Goal: Task Accomplishment & Management: Use online tool/utility

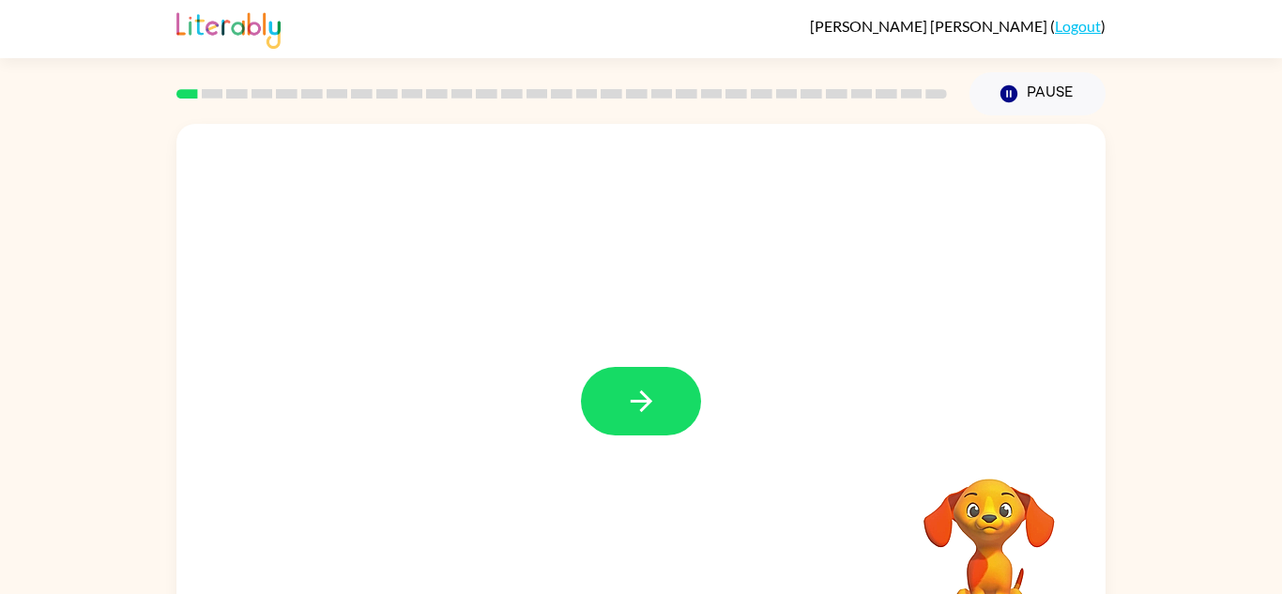
click at [633, 416] on icon "button" at bounding box center [641, 401] width 33 height 33
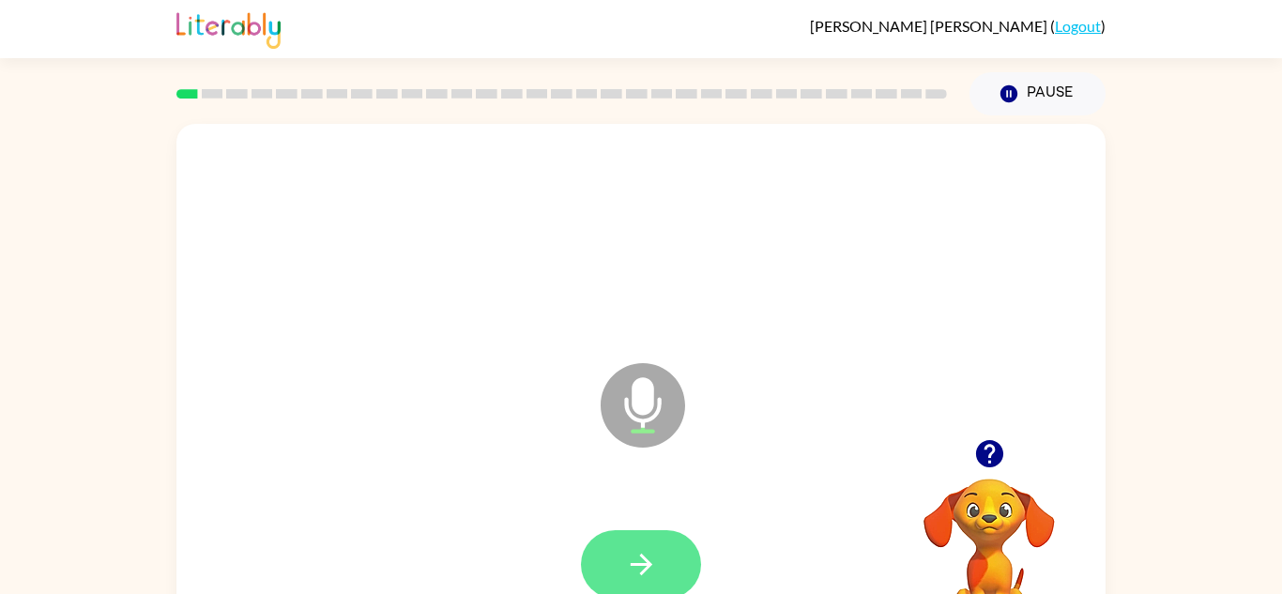
click at [650, 540] on button "button" at bounding box center [641, 564] width 120 height 69
click at [635, 560] on icon "button" at bounding box center [641, 564] width 33 height 33
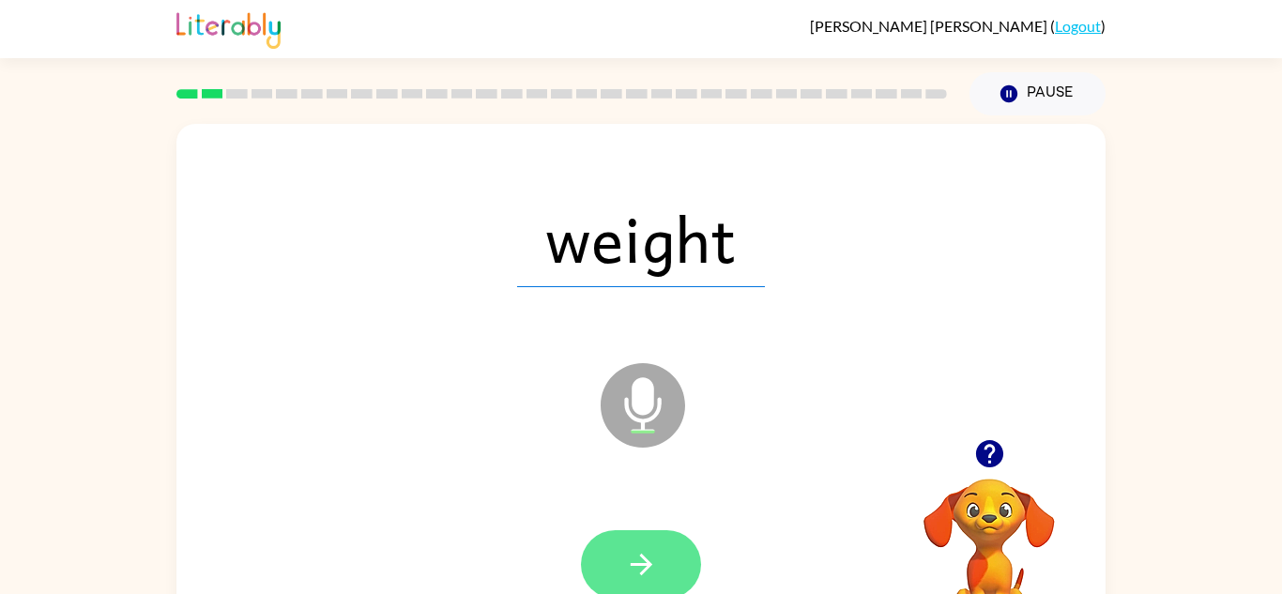
click at [637, 560] on icon "button" at bounding box center [641, 564] width 33 height 33
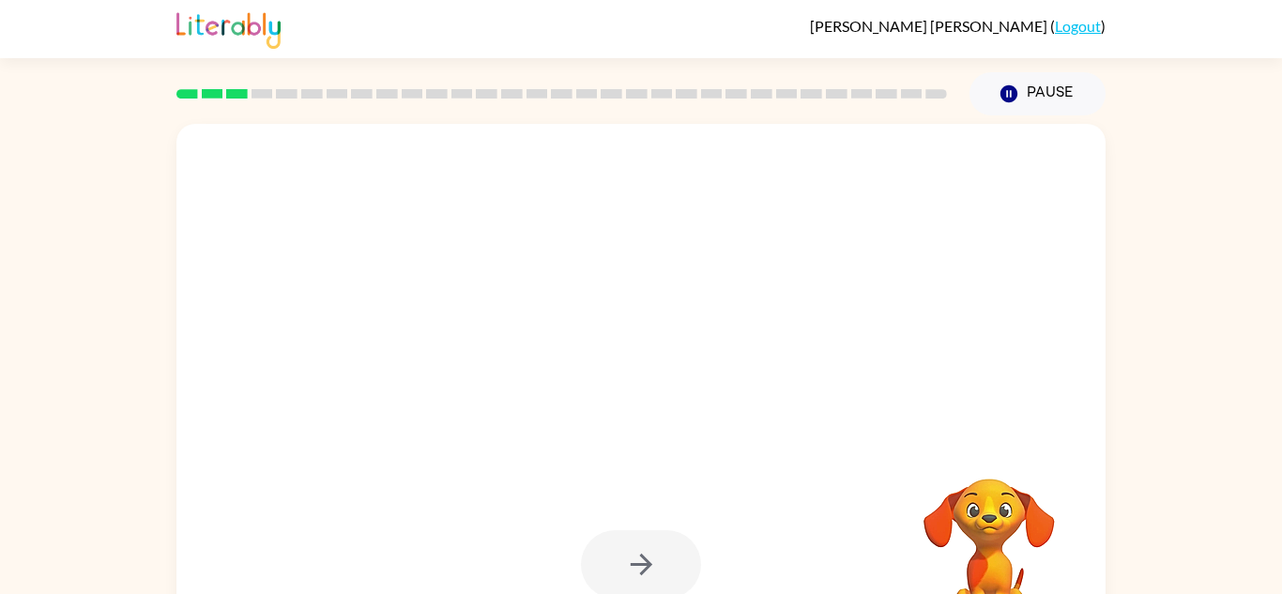
scroll to position [66, 0]
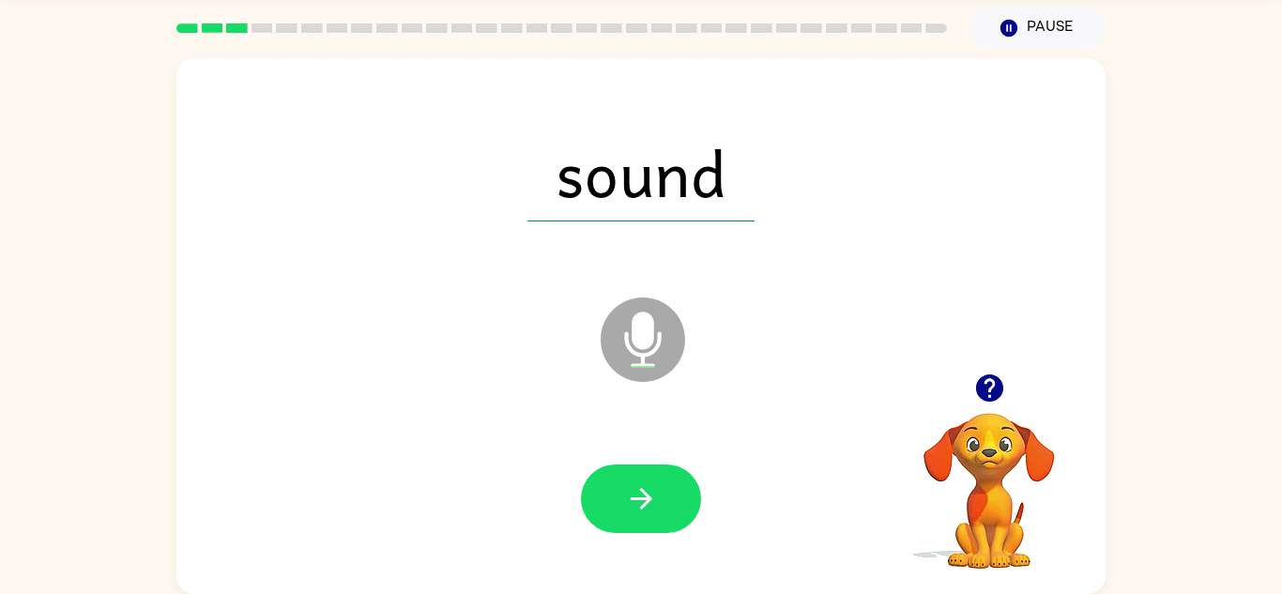
click at [615, 490] on button "button" at bounding box center [641, 499] width 120 height 69
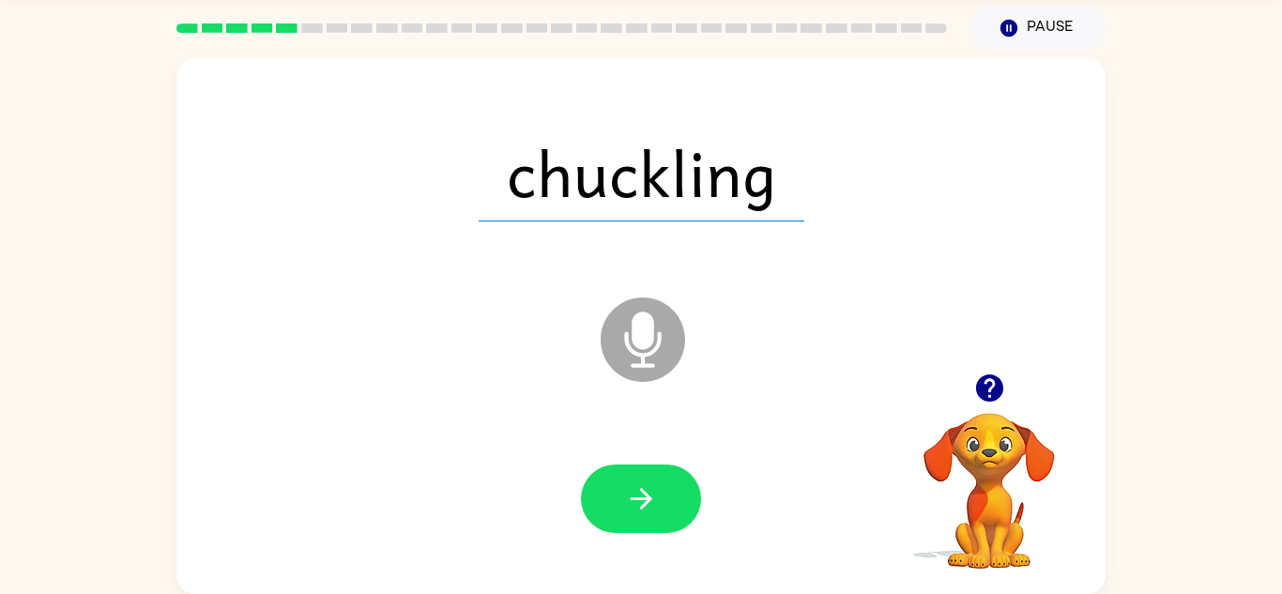
click at [615, 490] on button "button" at bounding box center [641, 499] width 120 height 69
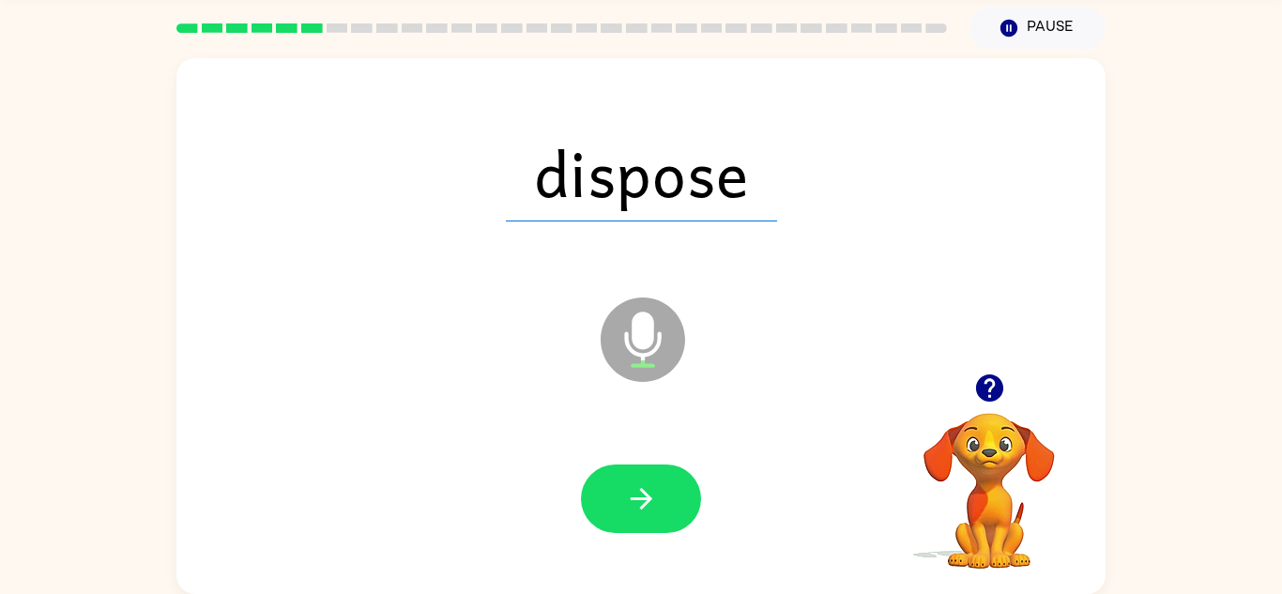
click at [615, 490] on button "button" at bounding box center [641, 499] width 120 height 69
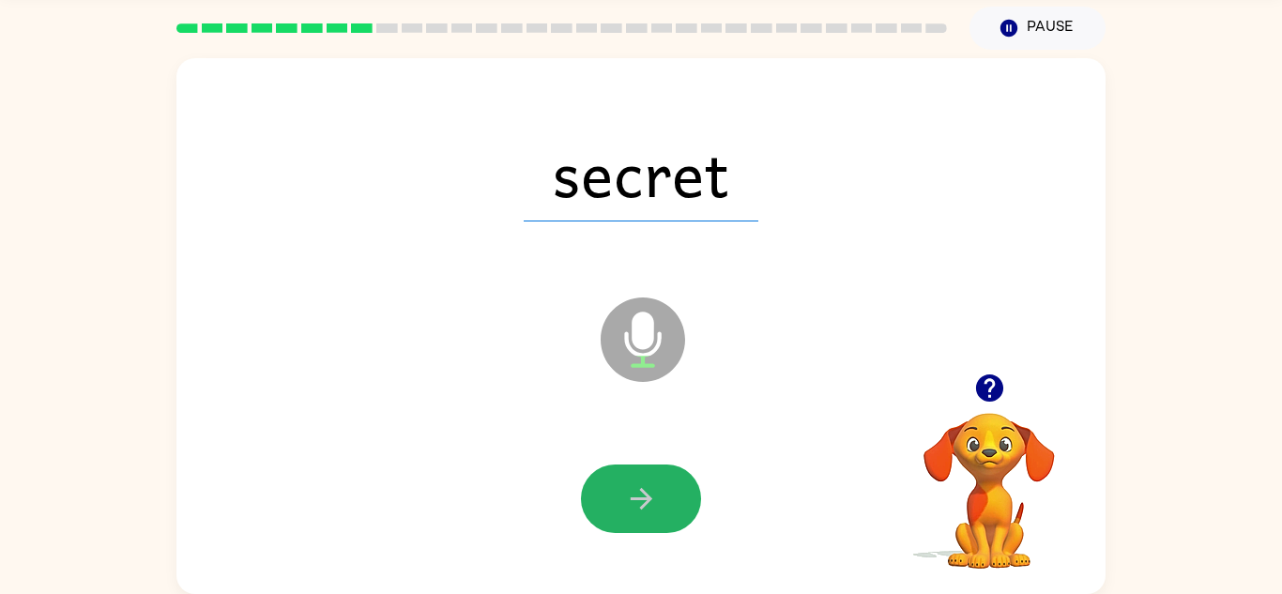
click at [615, 490] on button "button" at bounding box center [641, 499] width 120 height 69
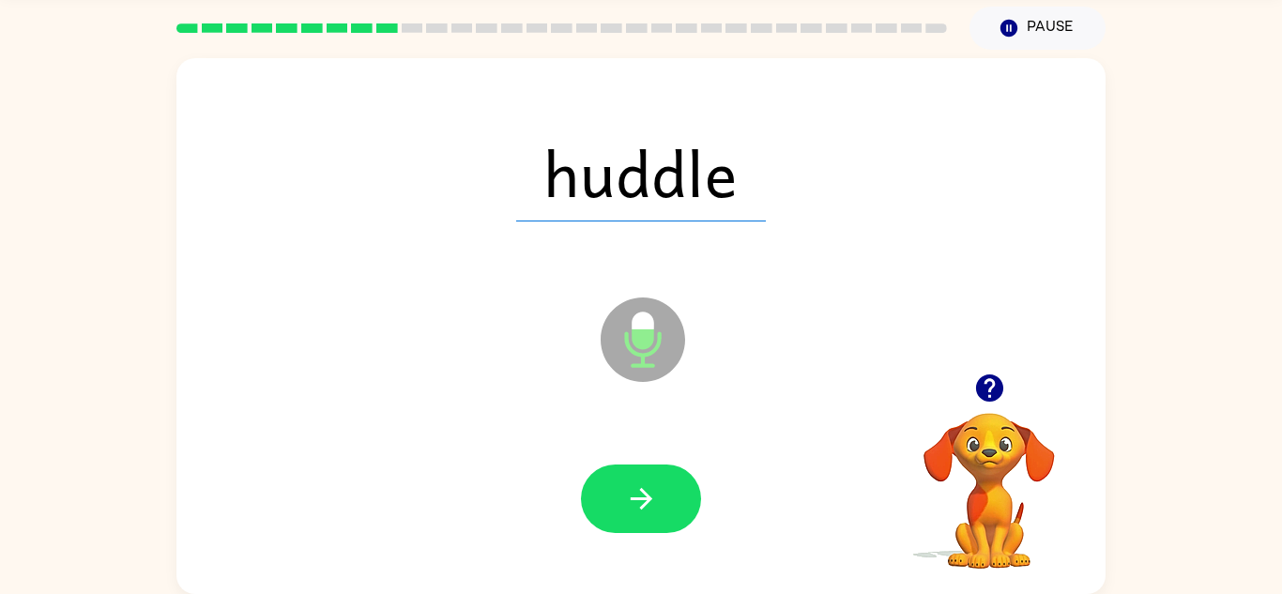
click at [615, 490] on button "button" at bounding box center [641, 499] width 120 height 69
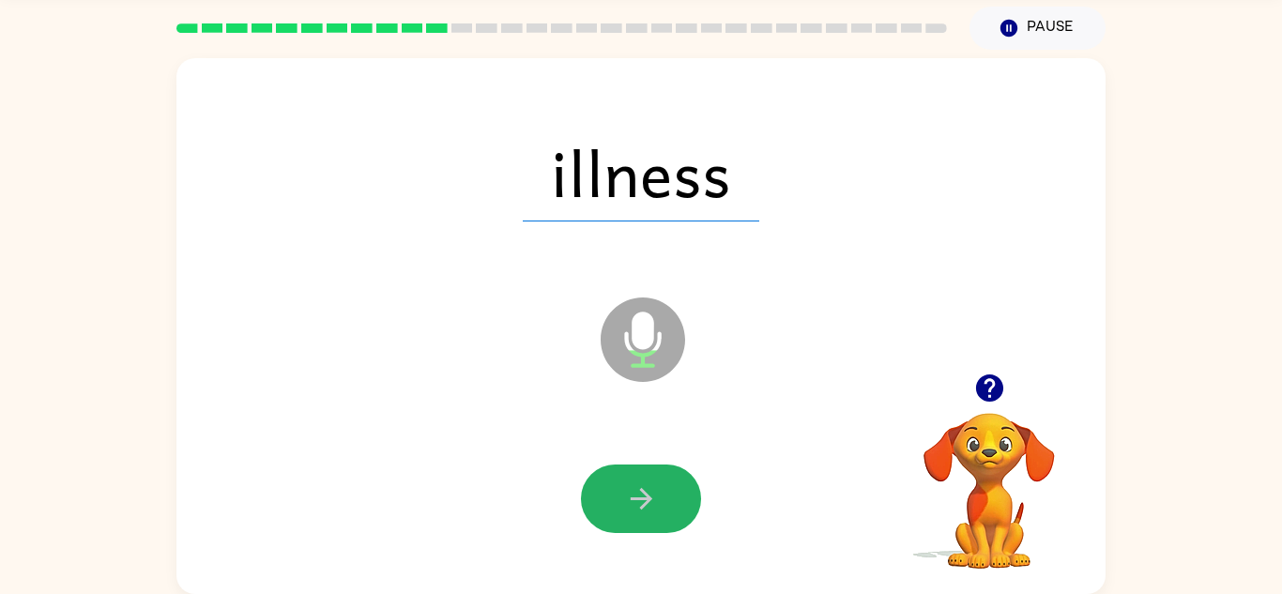
click at [615, 490] on button "button" at bounding box center [641, 499] width 120 height 69
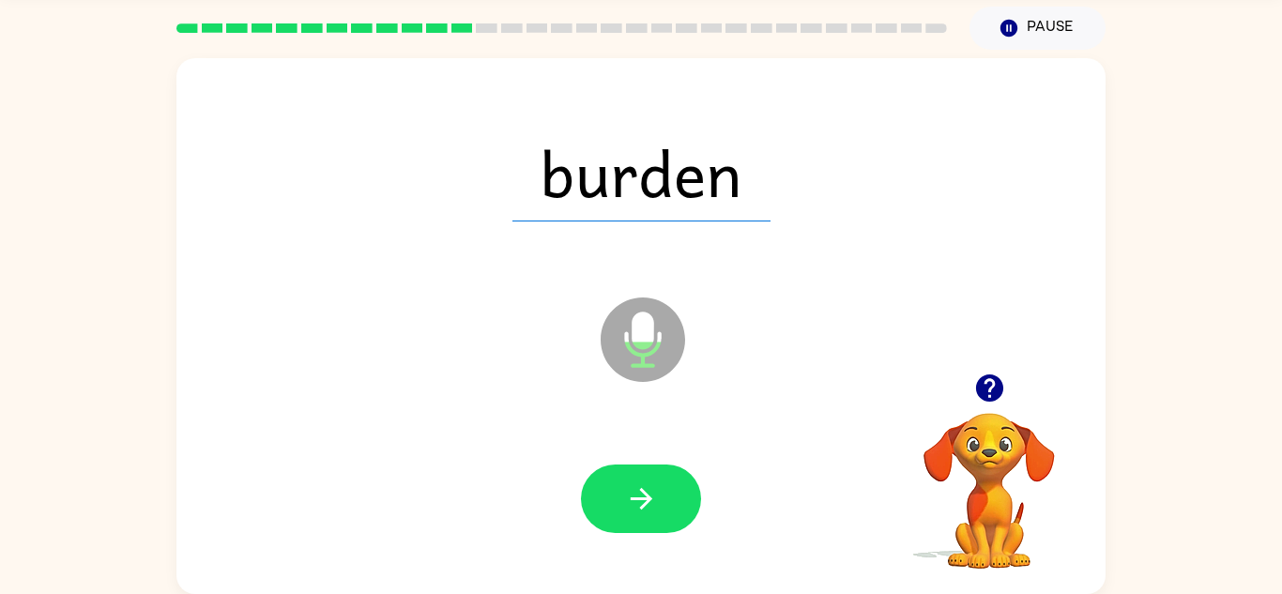
click at [615, 490] on button "button" at bounding box center [641, 499] width 120 height 69
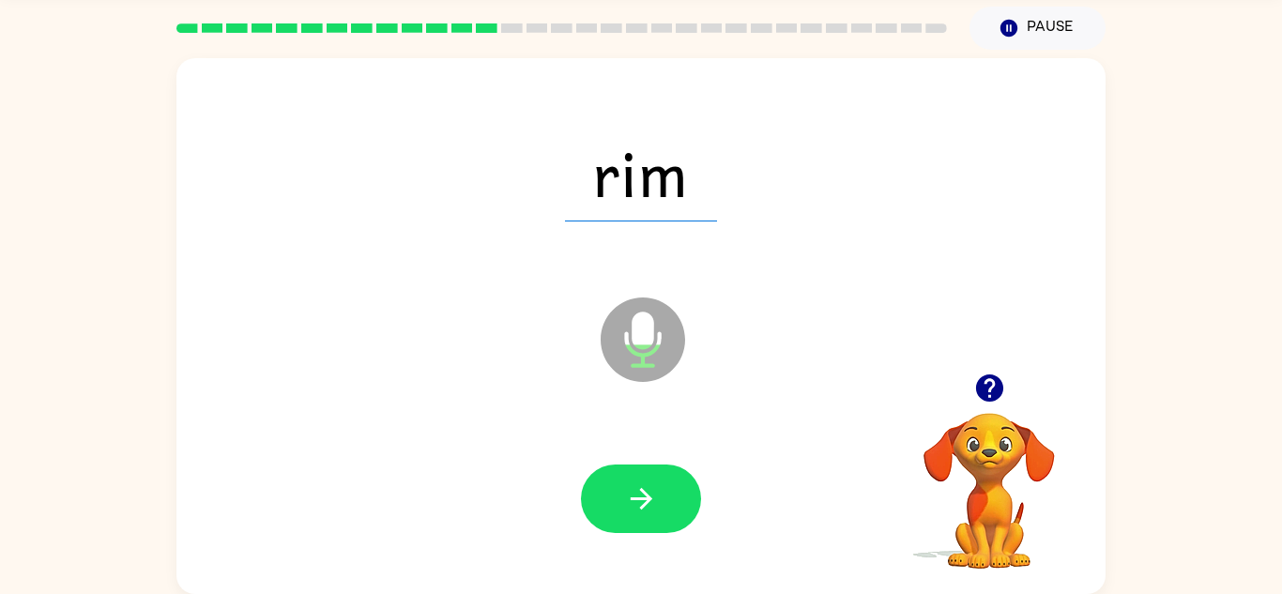
click at [615, 490] on button "button" at bounding box center [641, 499] width 120 height 69
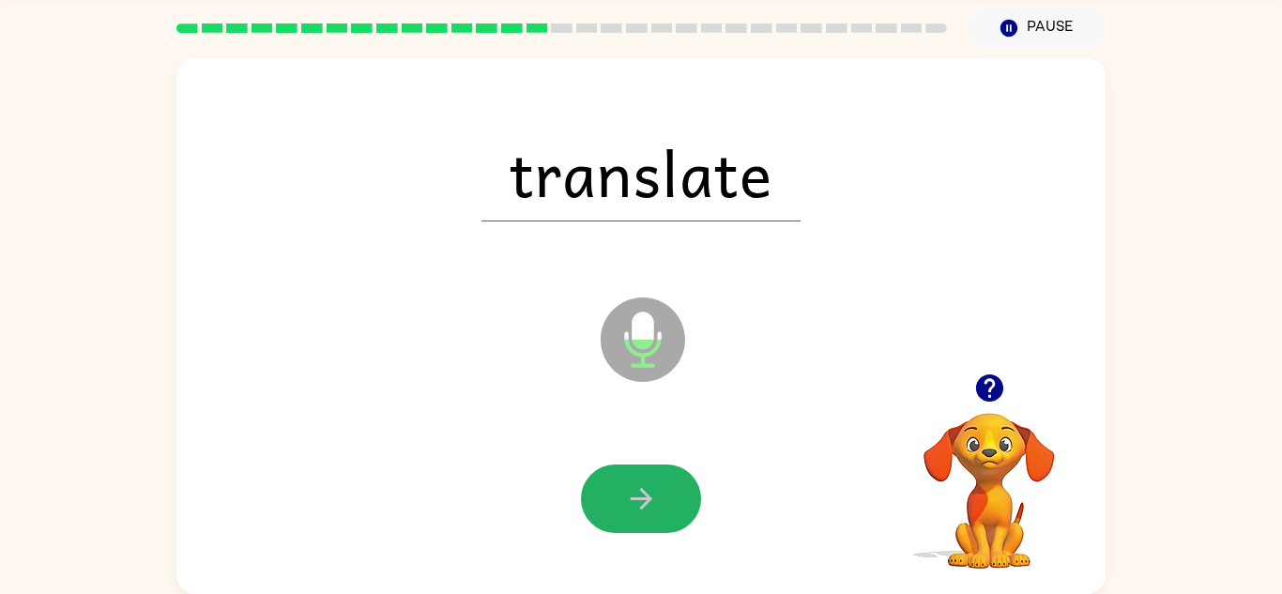
click at [615, 490] on button "button" at bounding box center [641, 499] width 120 height 69
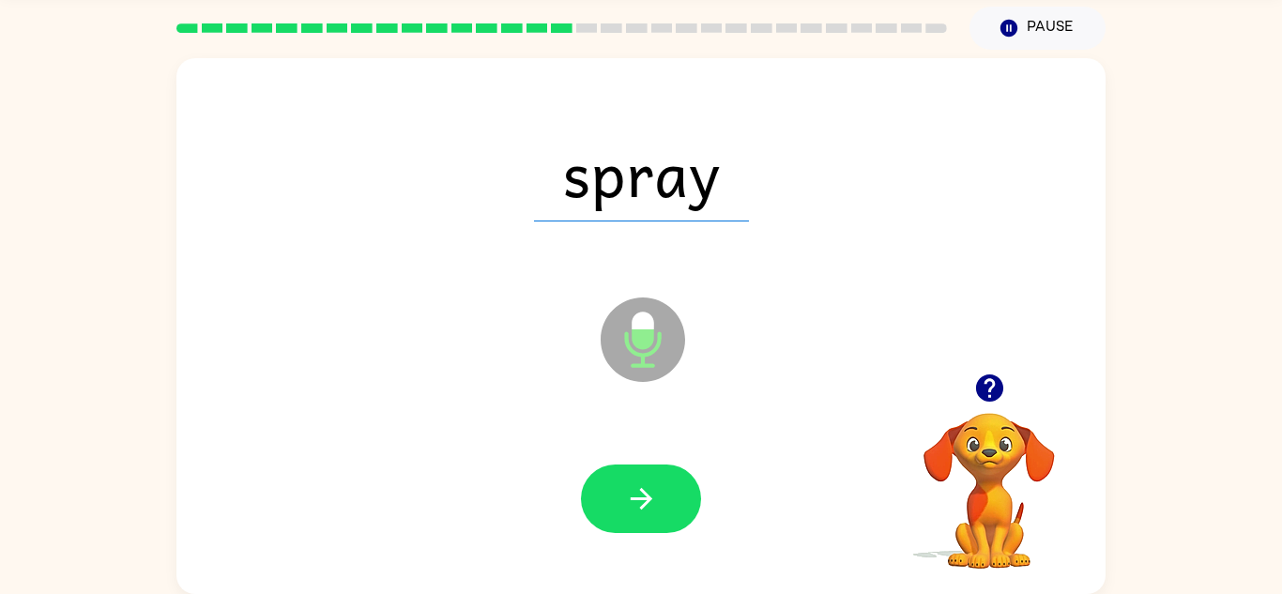
click at [615, 490] on button "button" at bounding box center [641, 499] width 120 height 69
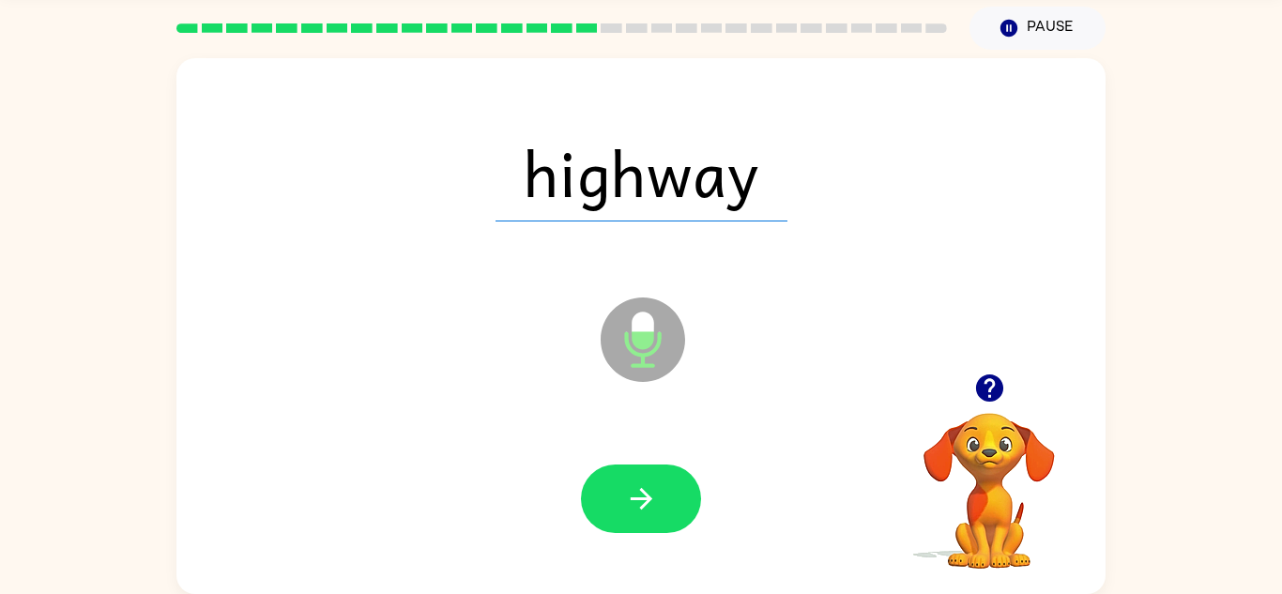
click at [615, 490] on button "button" at bounding box center [641, 499] width 120 height 69
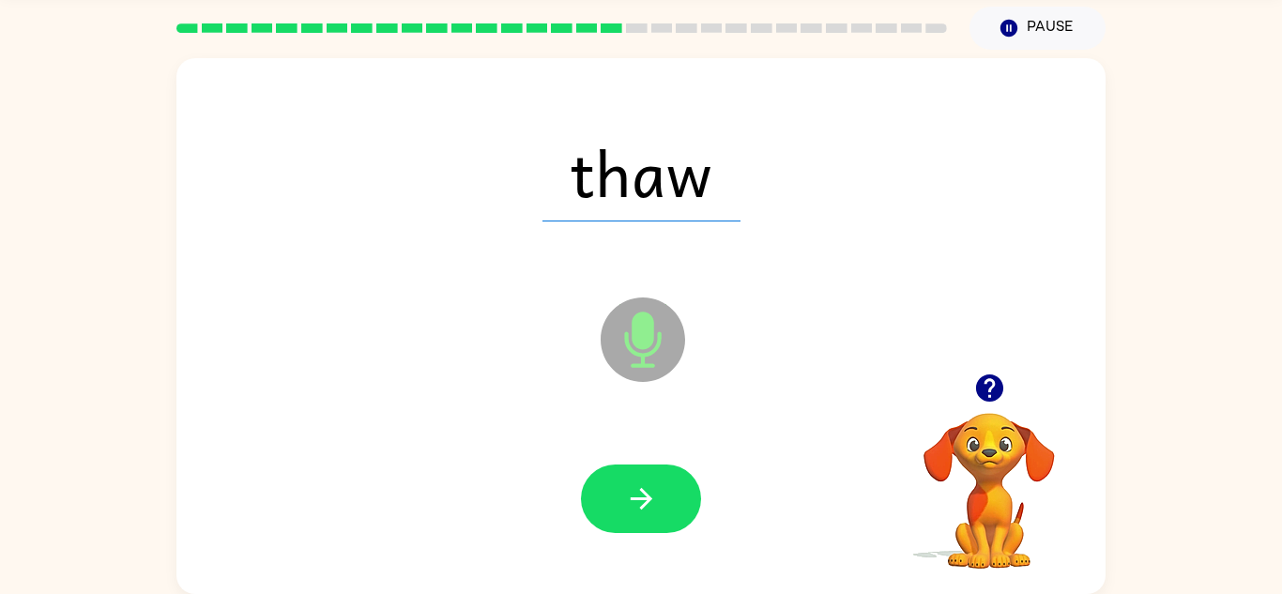
click at [615, 490] on button "button" at bounding box center [641, 499] width 120 height 69
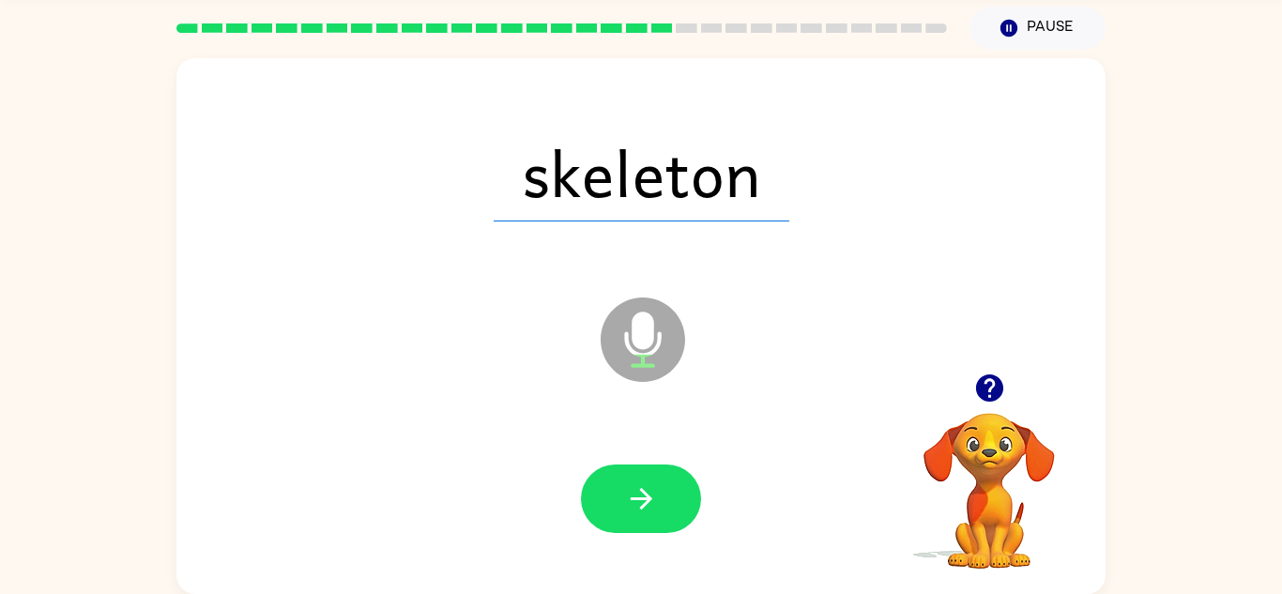
click at [615, 490] on button "button" at bounding box center [641, 499] width 120 height 69
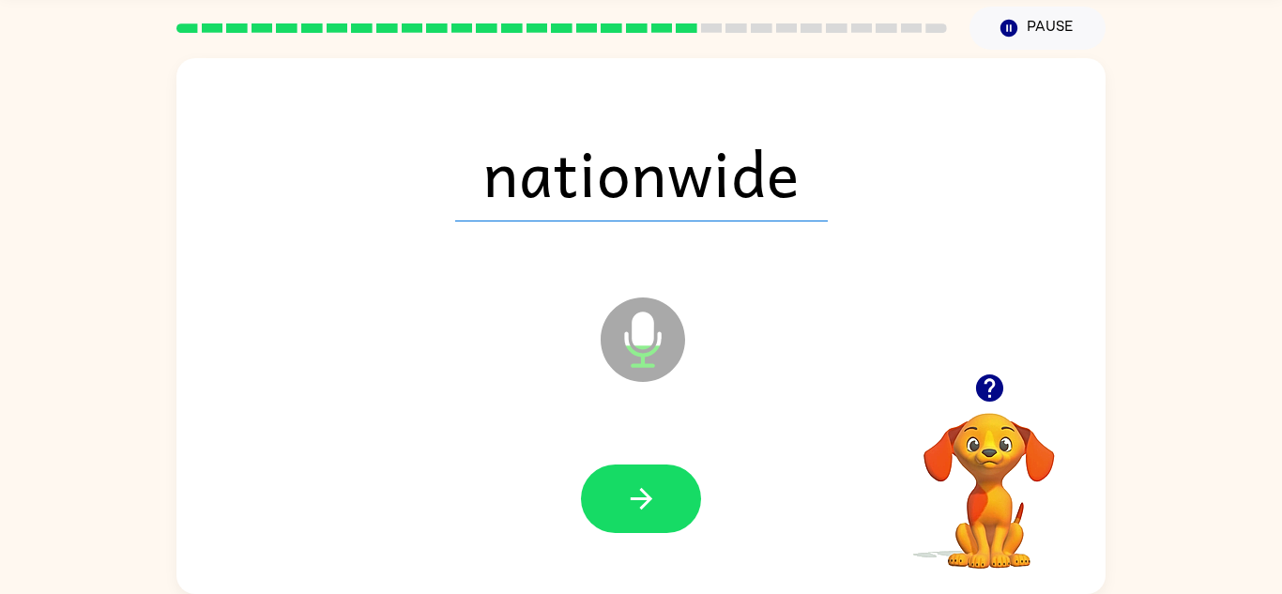
click at [615, 490] on button "button" at bounding box center [641, 499] width 120 height 69
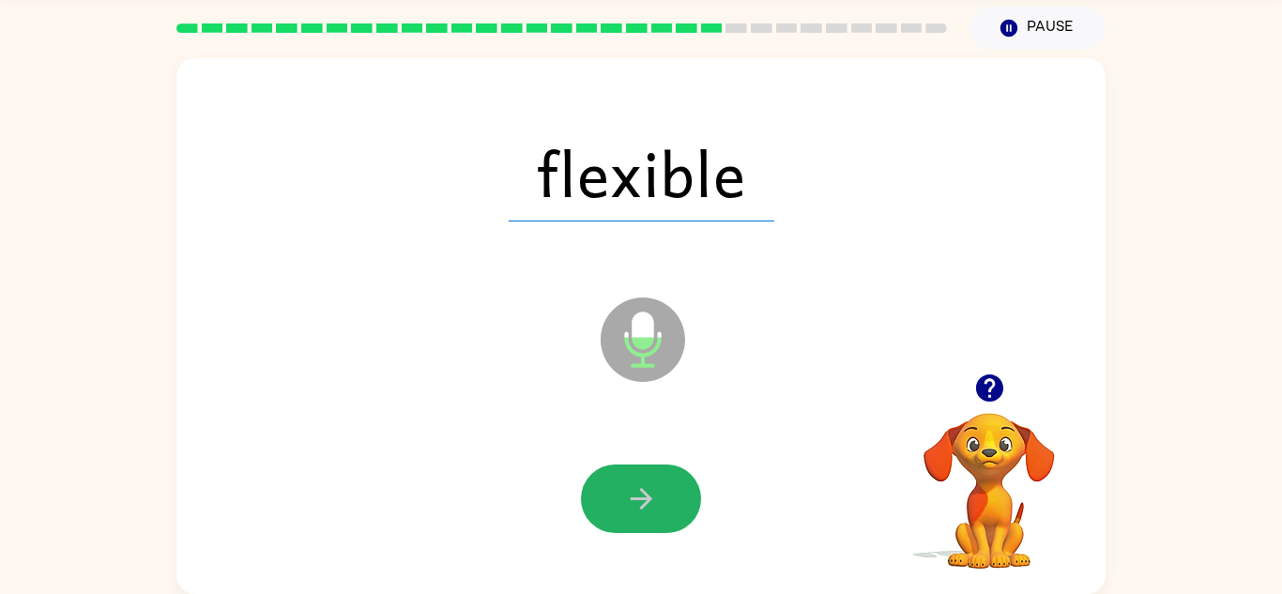
click at [615, 490] on button "button" at bounding box center [641, 499] width 120 height 69
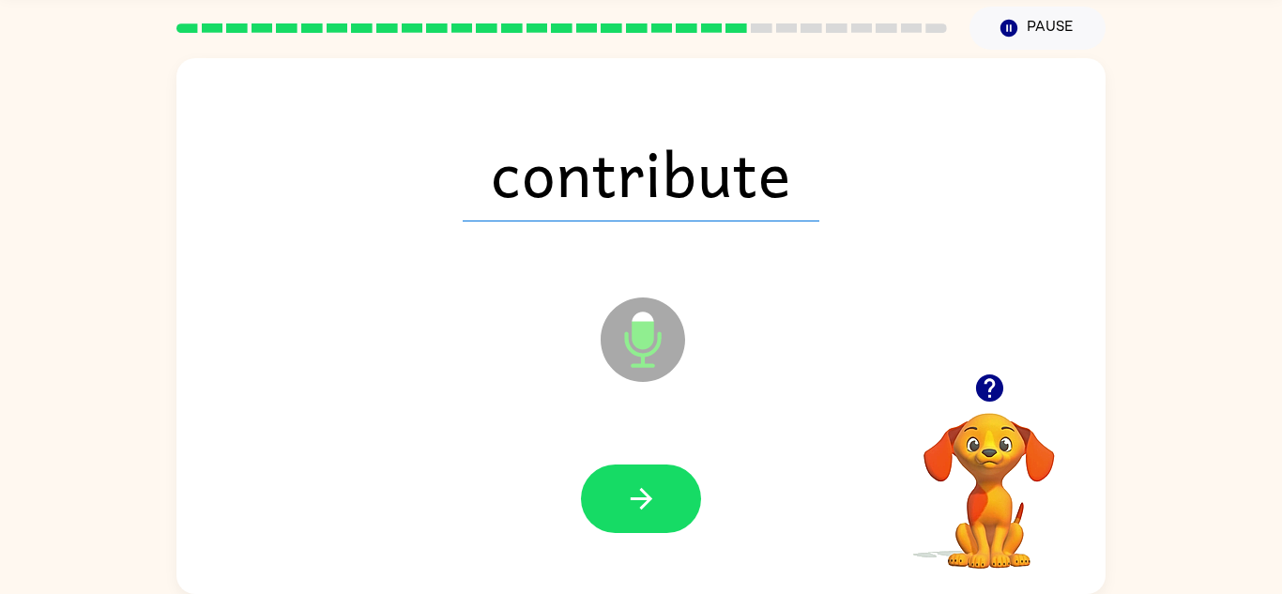
click at [615, 490] on button "button" at bounding box center [641, 499] width 120 height 69
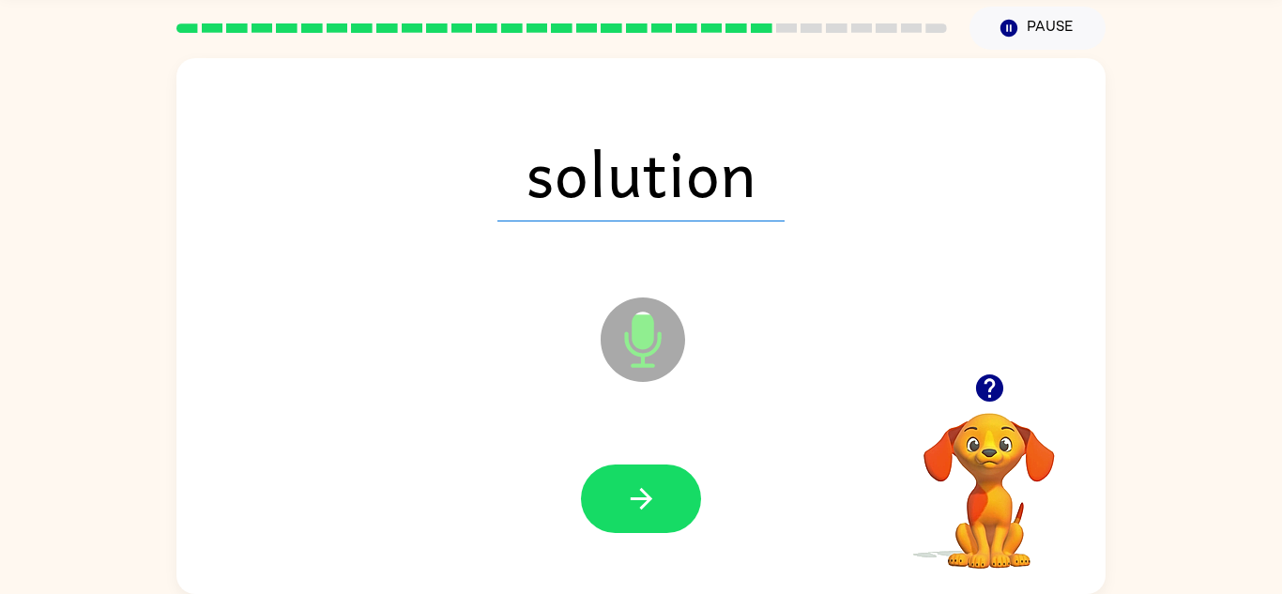
click at [615, 490] on button "button" at bounding box center [641, 499] width 120 height 69
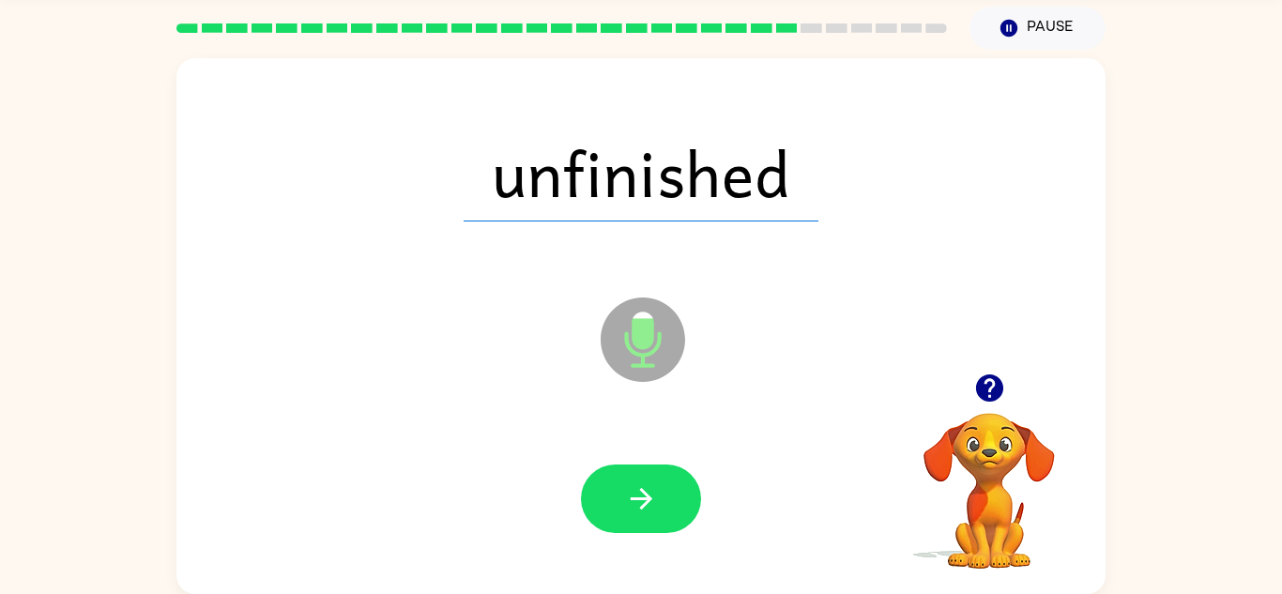
click at [615, 490] on button "button" at bounding box center [641, 499] width 120 height 69
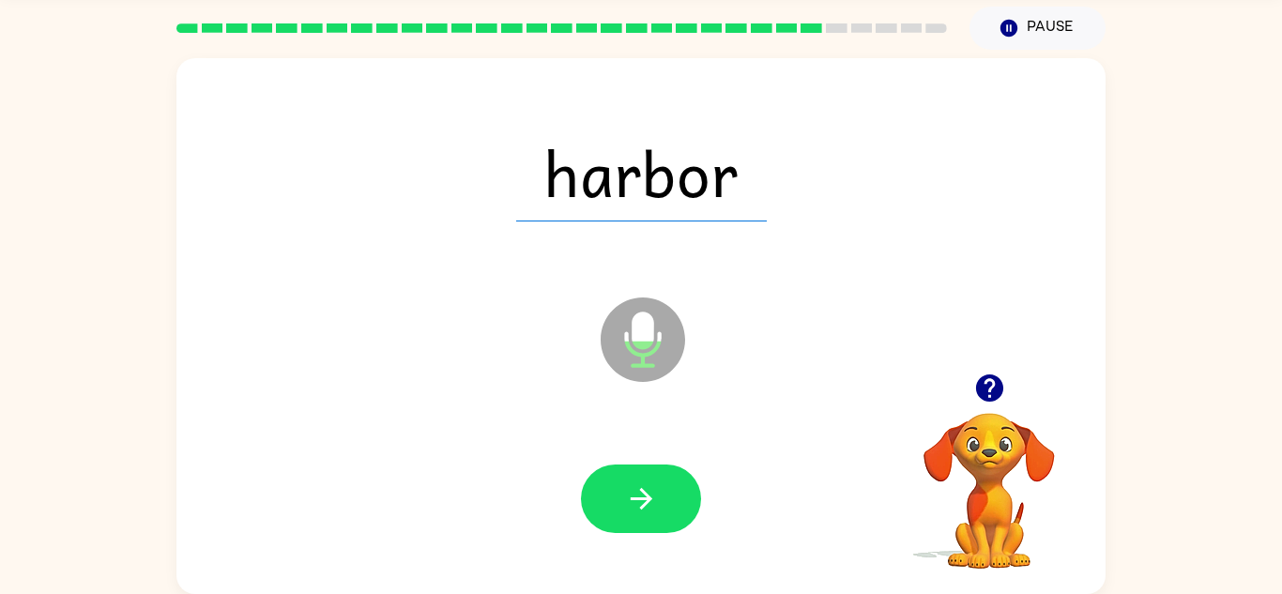
click at [615, 490] on button "button" at bounding box center [641, 499] width 120 height 69
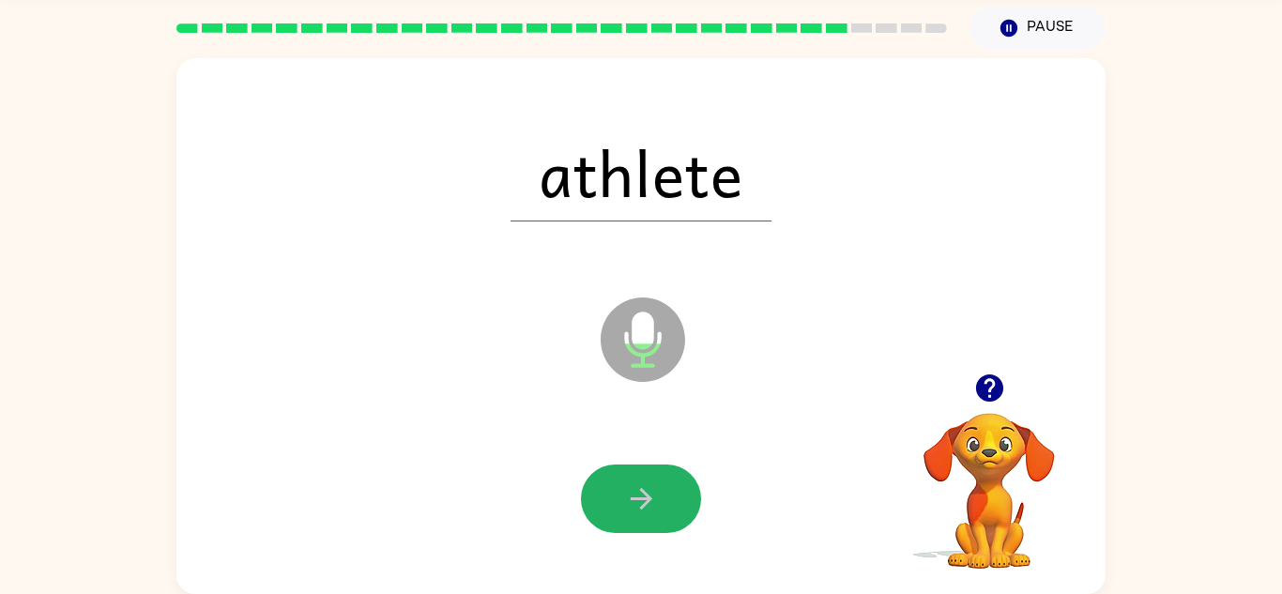
click at [615, 490] on button "button" at bounding box center [641, 499] width 120 height 69
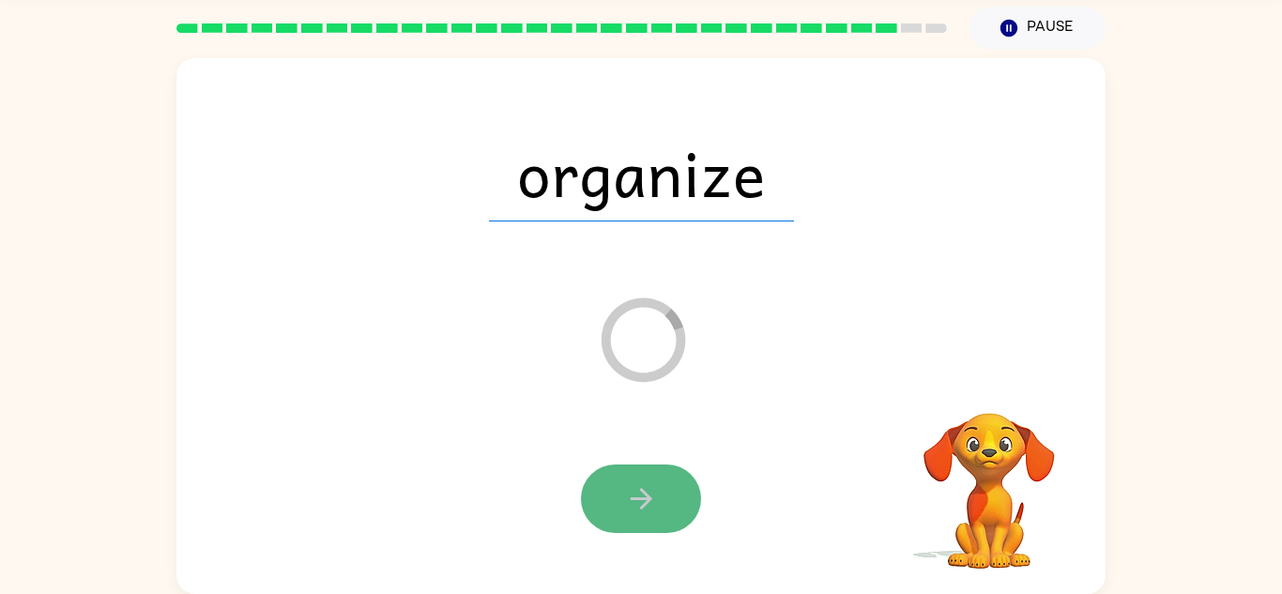
click at [612, 485] on button "button" at bounding box center [641, 499] width 120 height 69
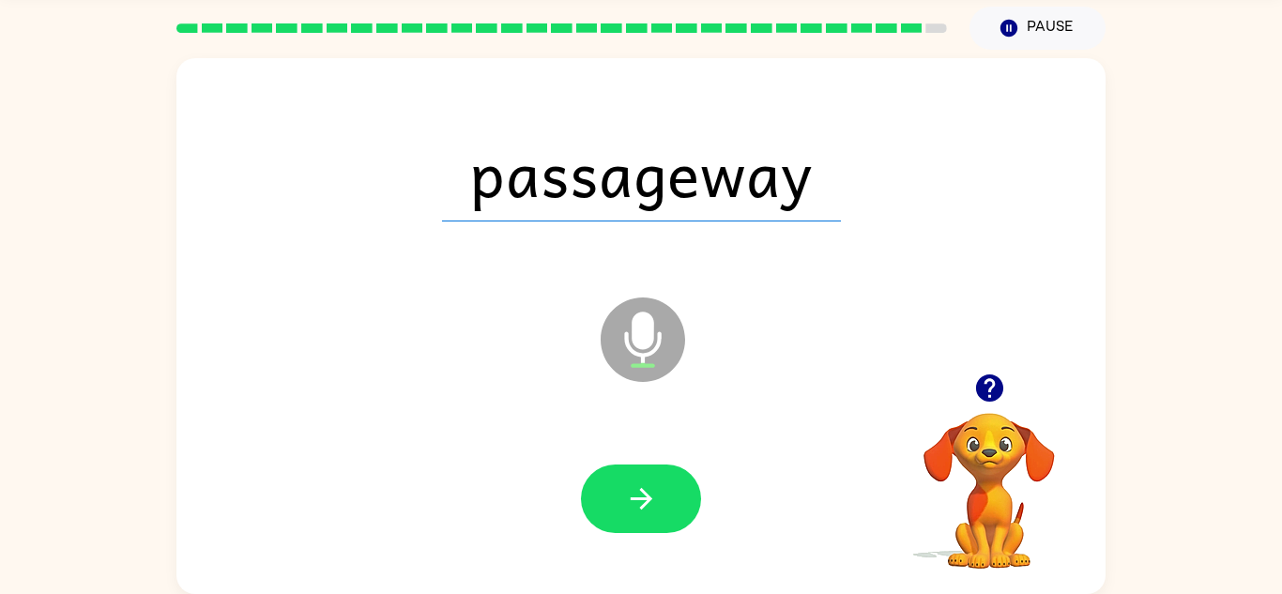
click at [612, 485] on button "button" at bounding box center [641, 499] width 120 height 69
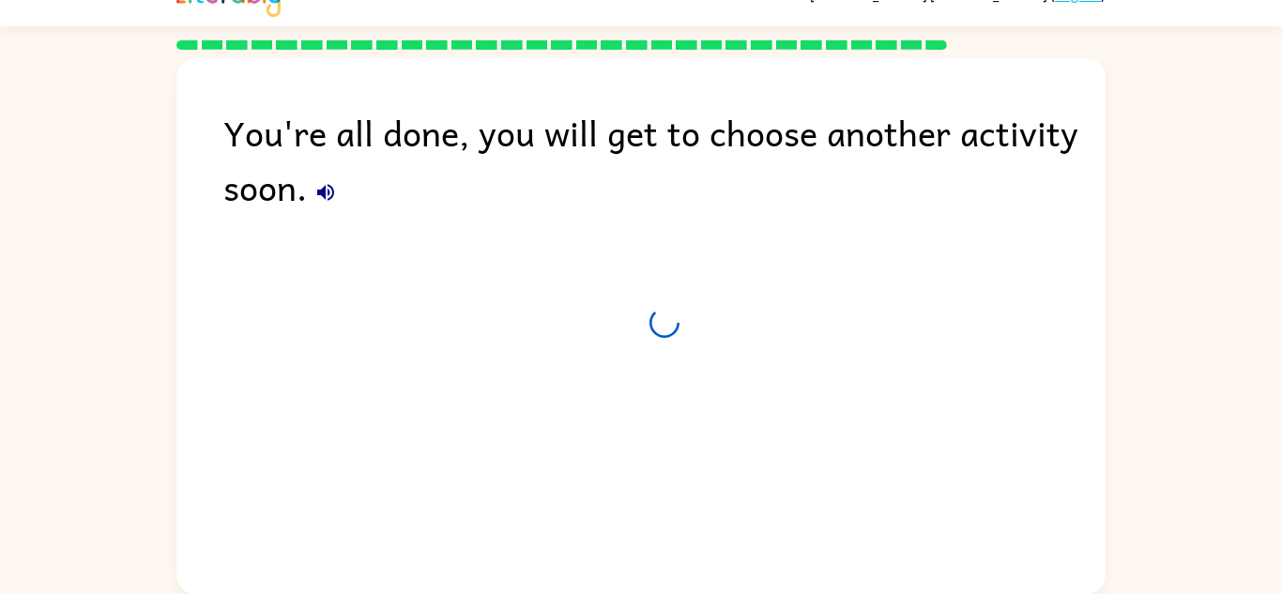
scroll to position [32, 0]
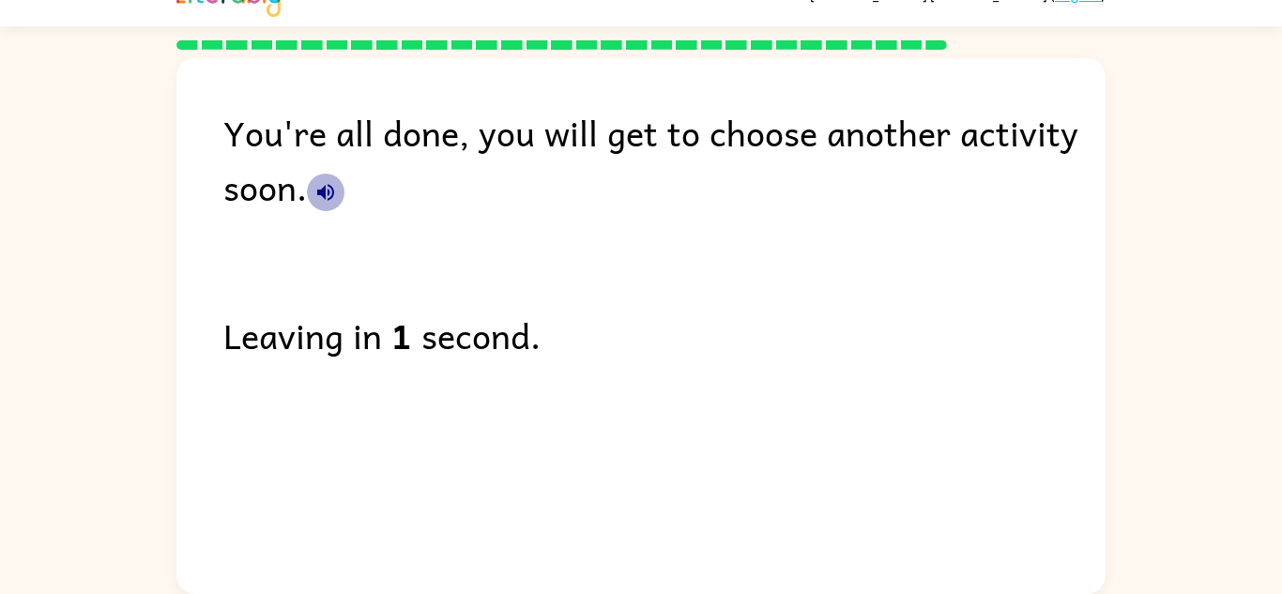
click at [320, 182] on icon "button" at bounding box center [325, 192] width 23 height 23
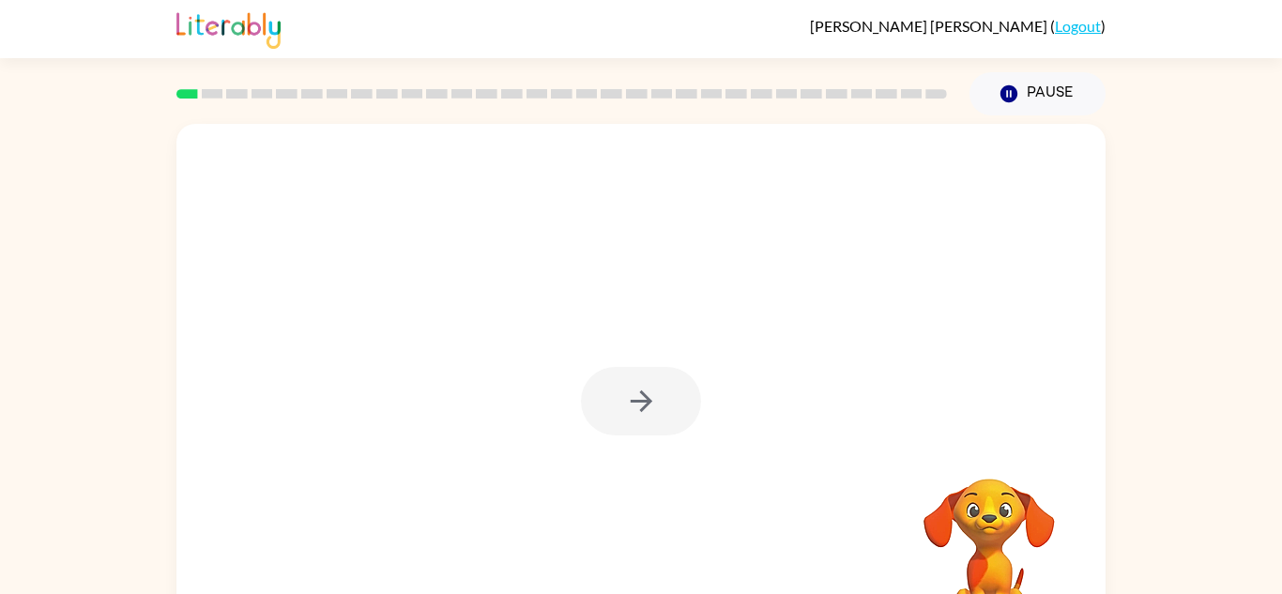
click at [620, 388] on div at bounding box center [641, 401] width 120 height 69
click at [620, 388] on button "button" at bounding box center [641, 401] width 120 height 69
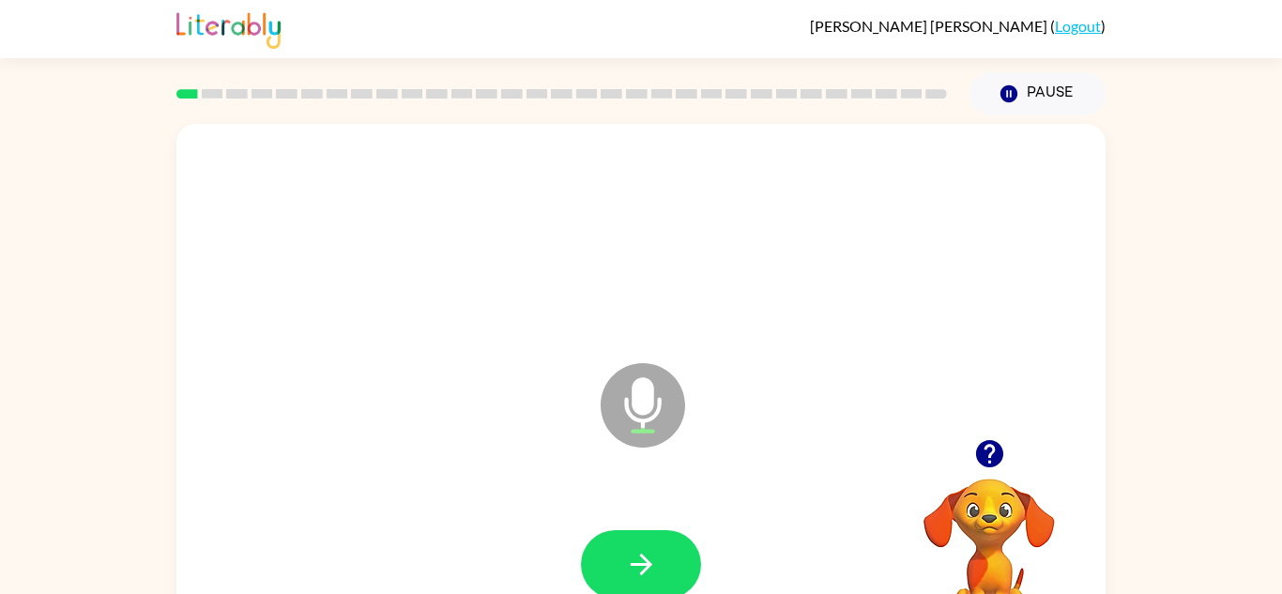
click at [620, 388] on icon at bounding box center [643, 405] width 84 height 84
click at [666, 563] on button "button" at bounding box center [641, 564] width 120 height 69
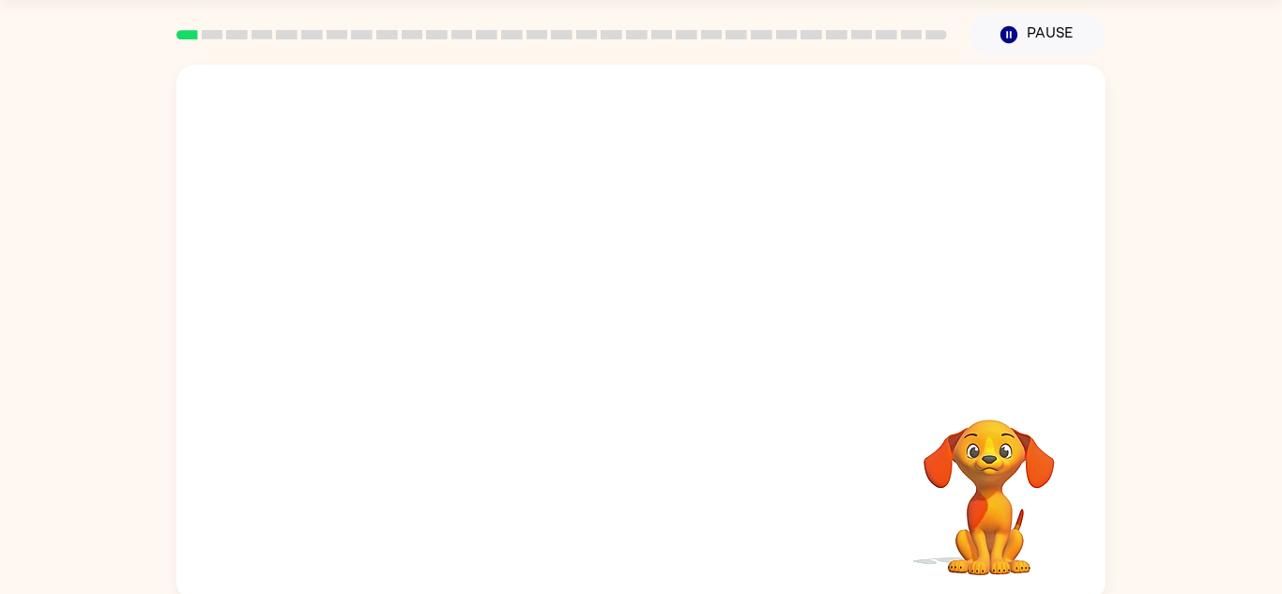
scroll to position [66, 0]
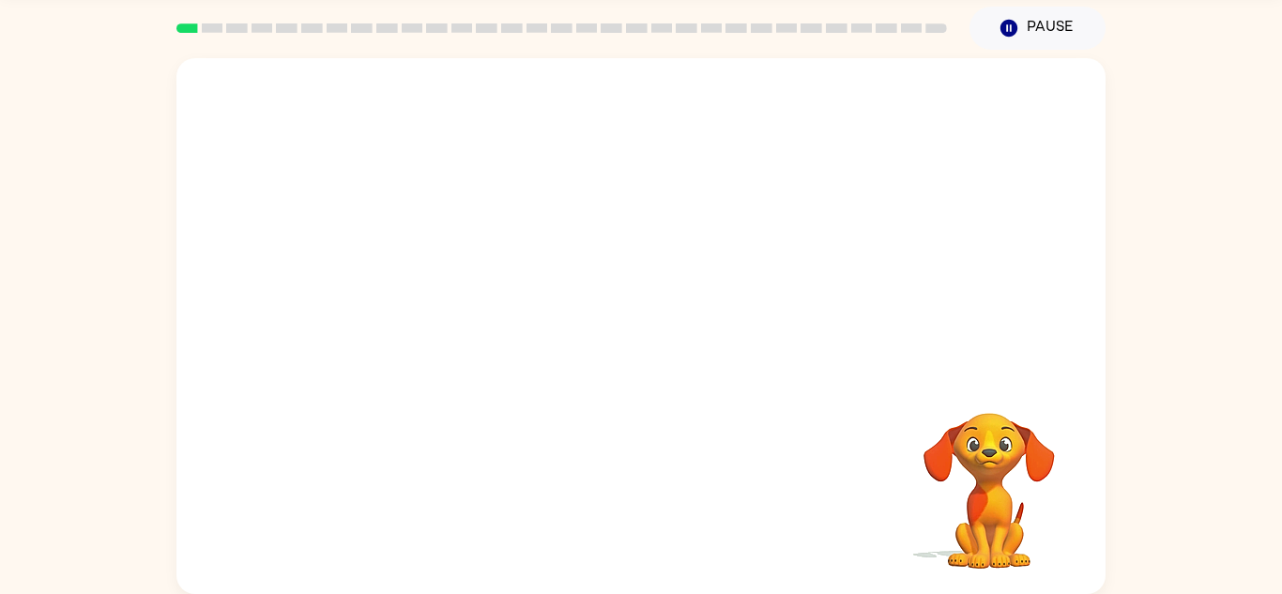
click at [657, 299] on div at bounding box center [640, 215] width 929 height 315
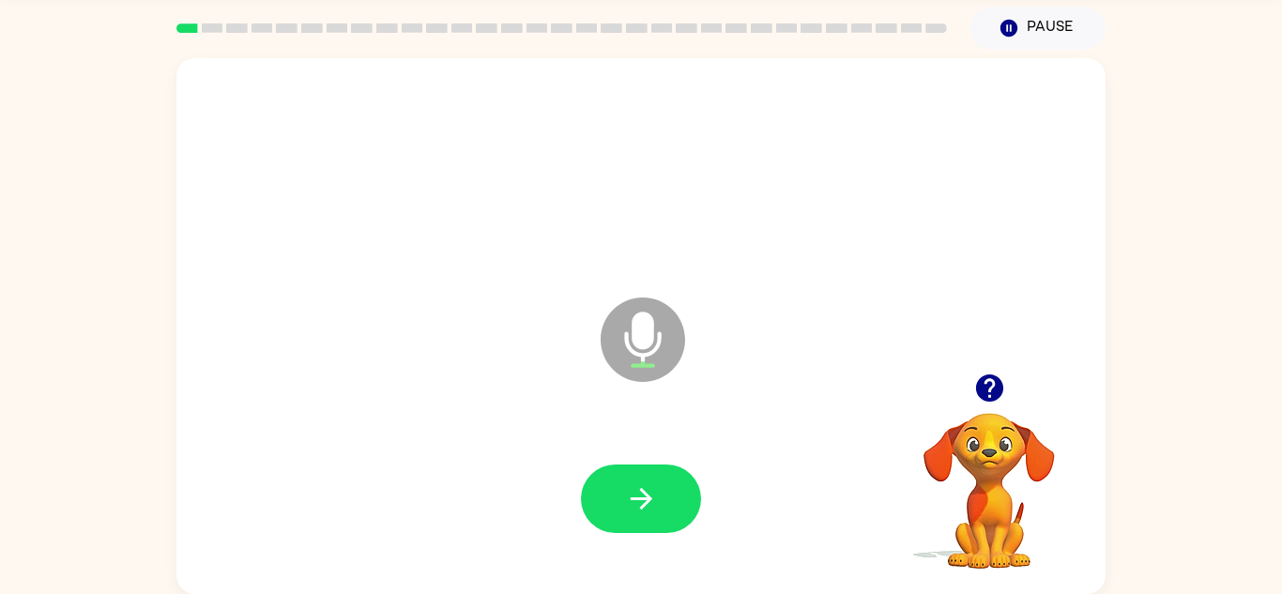
click at [660, 303] on icon at bounding box center [643, 340] width 84 height 84
click at [598, 506] on button "button" at bounding box center [641, 499] width 120 height 69
click at [1014, 27] on icon "button" at bounding box center [1009, 28] width 17 height 17
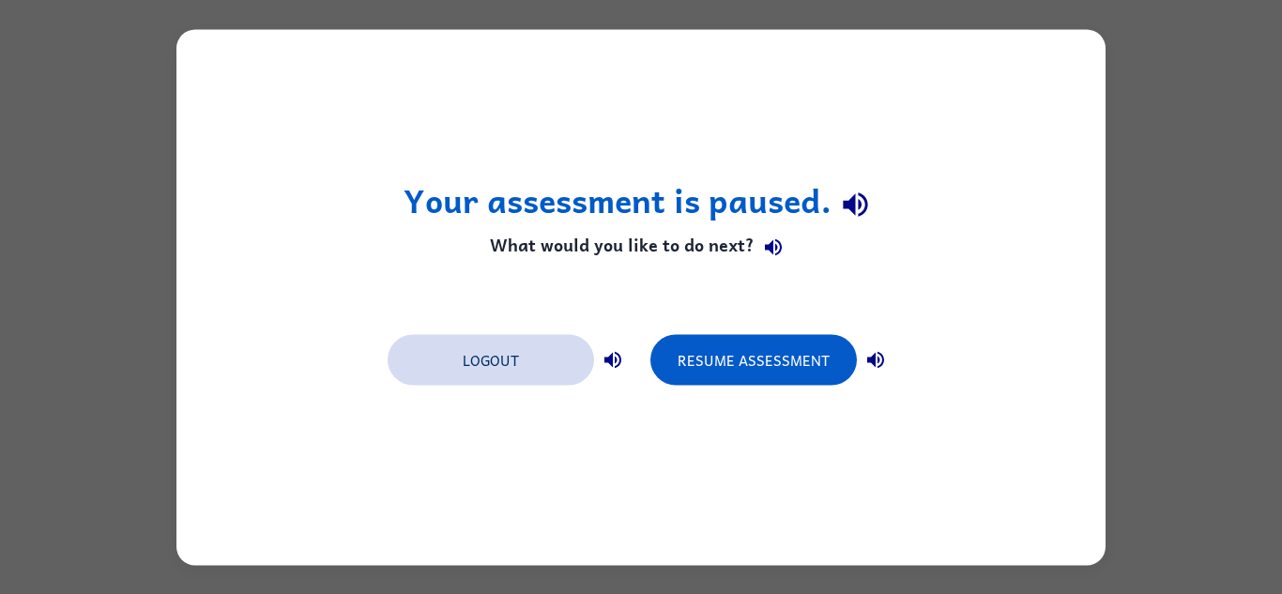
click at [454, 364] on button "Logout" at bounding box center [491, 359] width 207 height 51
